Goal: Find specific page/section: Find specific page/section

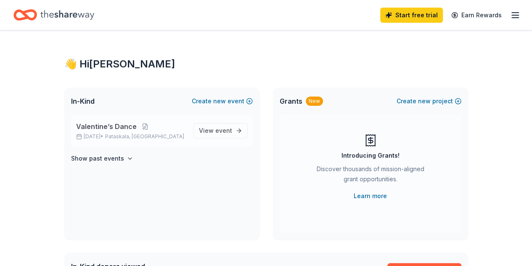
click at [166, 133] on p "[DATE] • [GEOGRAPHIC_DATA], [GEOGRAPHIC_DATA]" at bounding box center [131, 136] width 111 height 7
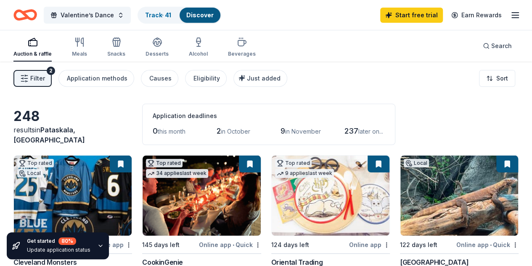
click at [338, 94] on div "Filter 2 Application methods Causes Eligibility Just added Sort" at bounding box center [266, 78] width 532 height 34
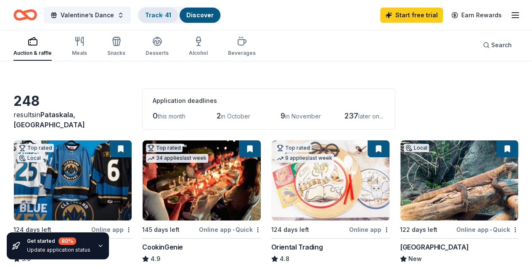
click at [156, 16] on link "Track · 41" at bounding box center [158, 14] width 26 height 7
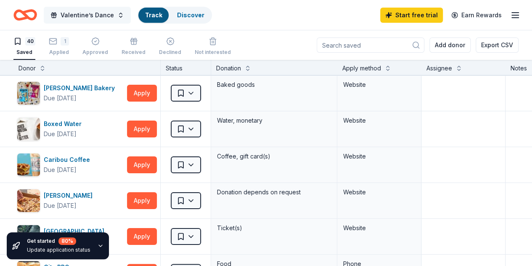
click at [93, 14] on span "Valentine’s Dance" at bounding box center [87, 15] width 53 height 10
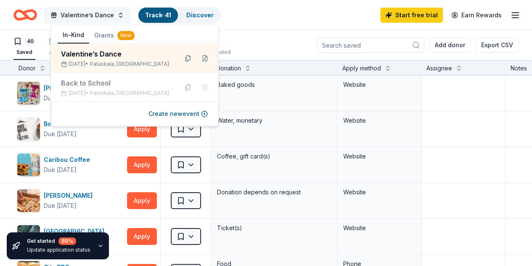
click at [93, 14] on span "Valentine’s Dance" at bounding box center [87, 15] width 53 height 10
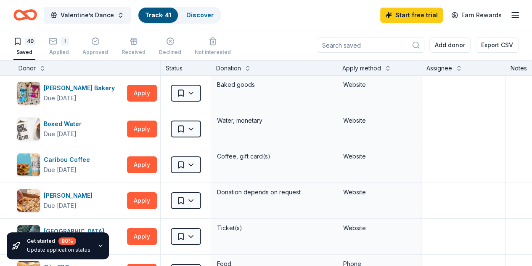
click at [179, 7] on button "Track · 41 Discover" at bounding box center [180, 15] width 84 height 17
click at [200, 16] on link "Discover" at bounding box center [199, 14] width 27 height 7
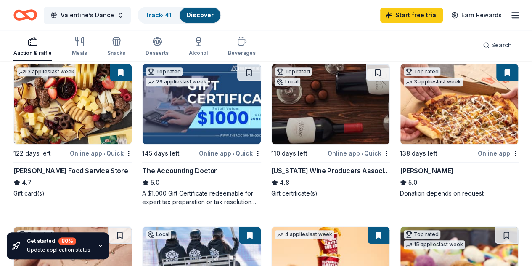
scroll to position [246, 0]
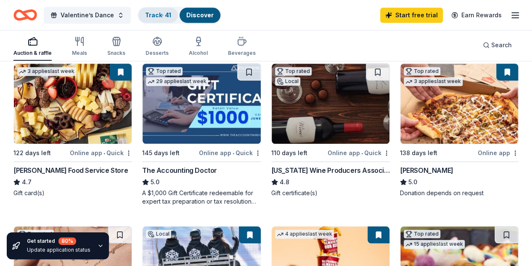
click at [159, 19] on div "Track · 41" at bounding box center [158, 15] width 40 height 15
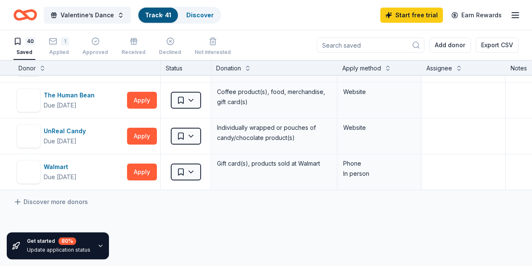
scroll to position [1330, 0]
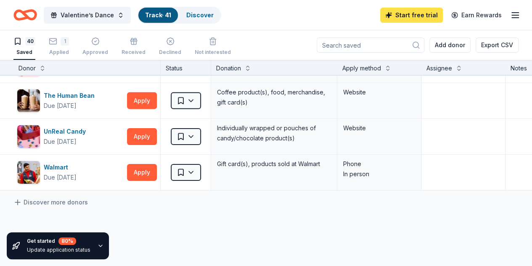
click at [391, 12] on link "Start free trial" at bounding box center [412, 15] width 63 height 15
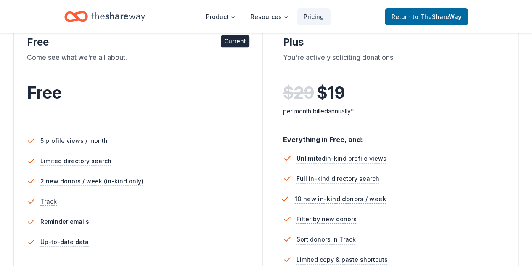
scroll to position [158, 0]
click at [109, 16] on icon "Home" at bounding box center [118, 16] width 54 height 17
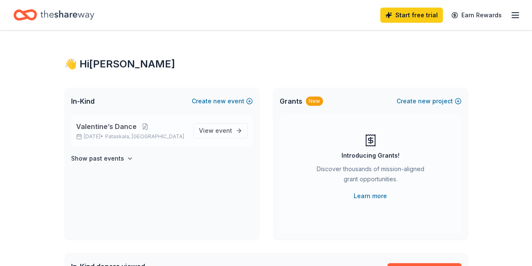
click at [99, 133] on div "Valentine’s Dance [DATE] • [GEOGRAPHIC_DATA], [GEOGRAPHIC_DATA]" at bounding box center [131, 130] width 111 height 19
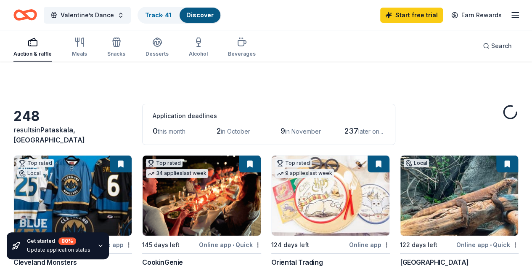
scroll to position [62, 0]
